Goal: Check status: Check status

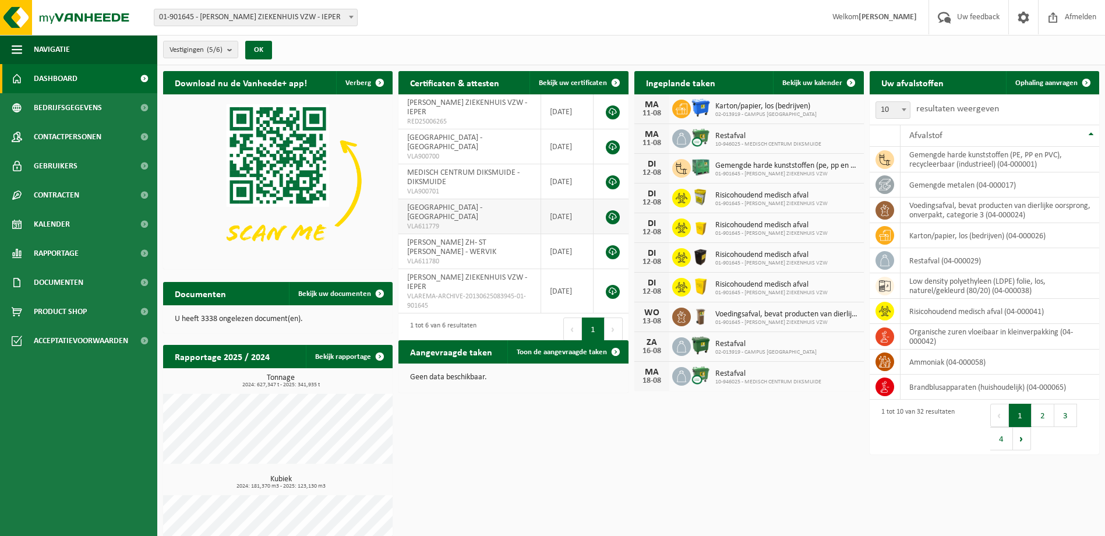
drag, startPoint x: 808, startPoint y: 80, endPoint x: 556, endPoint y: 223, distance: 290.2
click at [808, 80] on span "Bekijk uw kalender" at bounding box center [812, 83] width 60 height 8
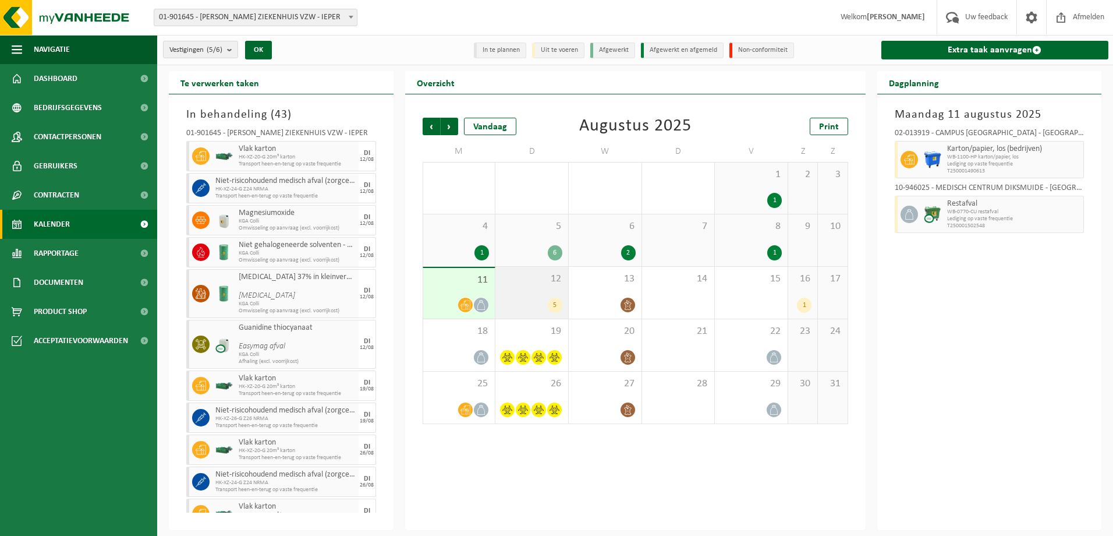
click at [527, 294] on div "12 5" at bounding box center [532, 293] width 73 height 52
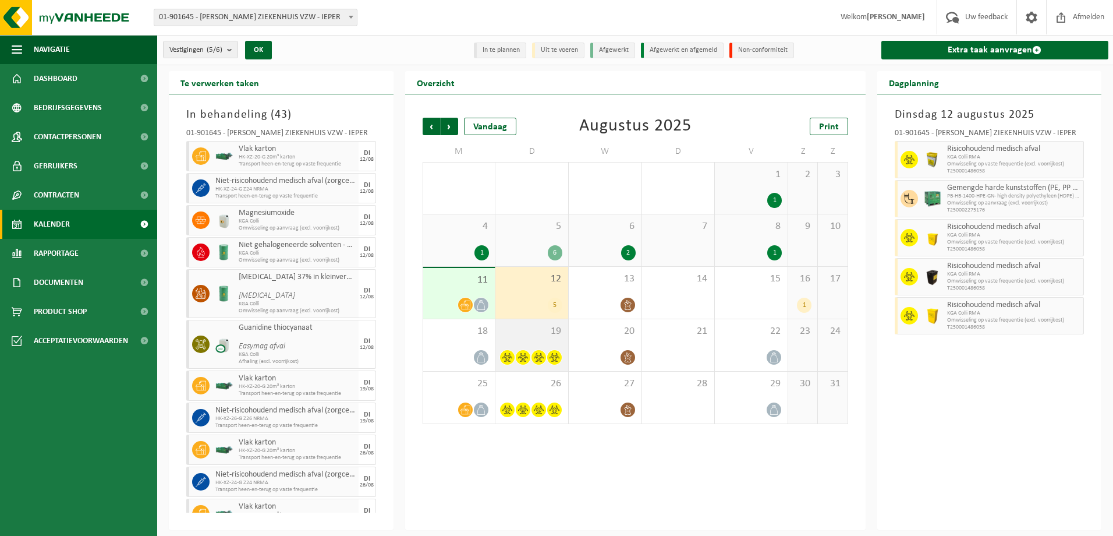
click at [524, 343] on div "19" at bounding box center [532, 345] width 73 height 52
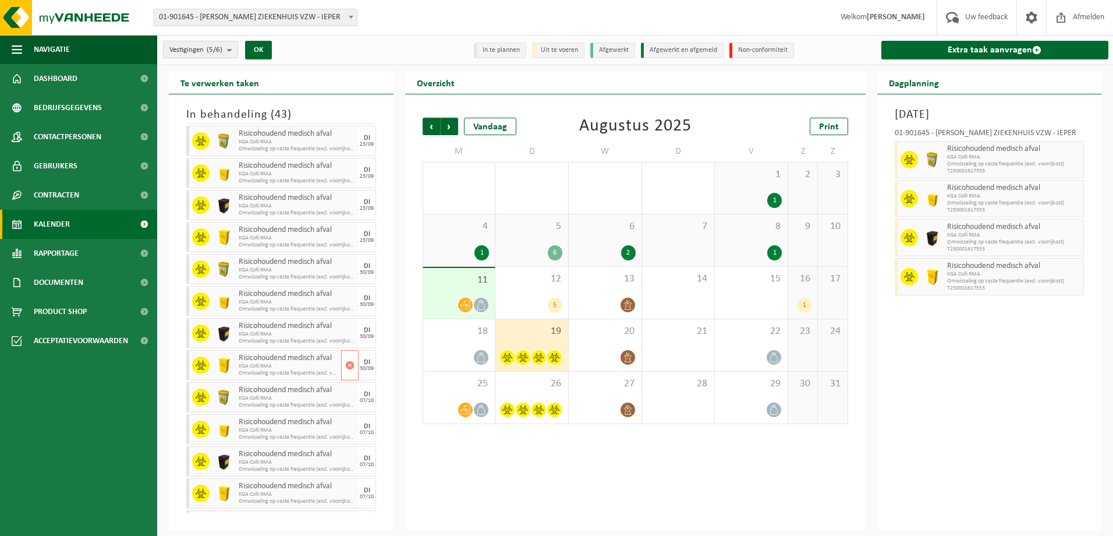
scroll to position [1059, 0]
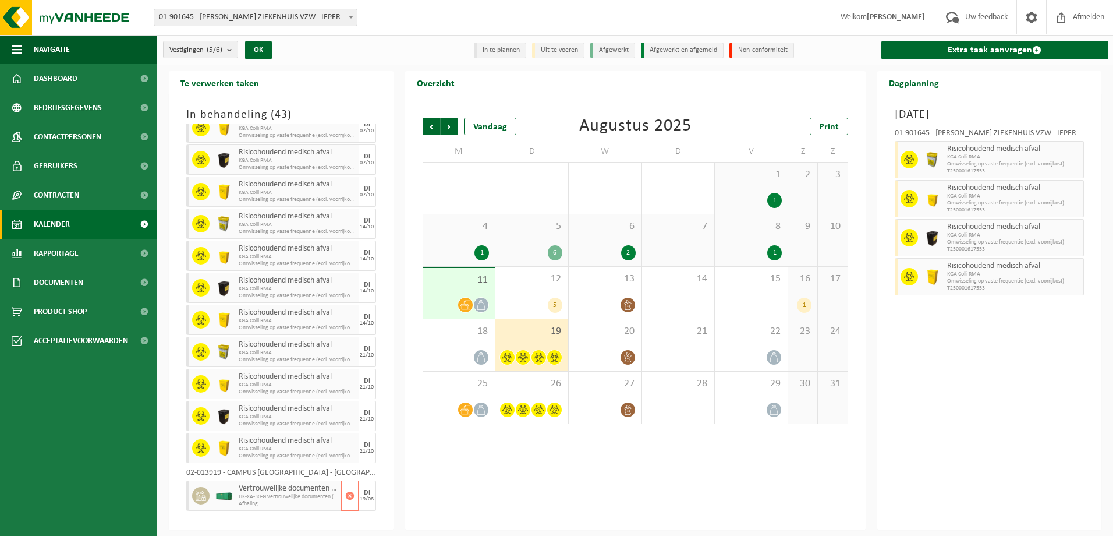
click at [283, 494] on span "HK-XA-30-G vertrouwelijke documenten (vernietiging - recycla" at bounding box center [289, 496] width 100 height 7
